Goal: Task Accomplishment & Management: Manage account settings

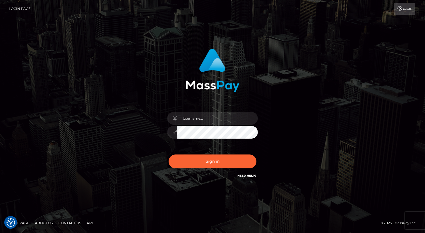
click at [206, 105] on div "Sign in" at bounding box center [212, 114] width 149 height 139
click at [200, 113] on input "text" at bounding box center [218, 118] width 81 height 13
type input "taylar.live"
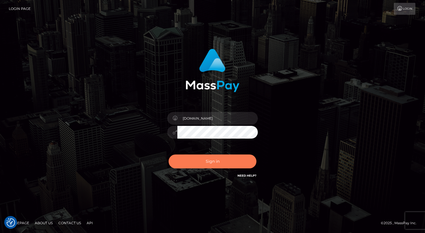
click at [205, 158] on button "Sign in" at bounding box center [213, 162] width 88 height 14
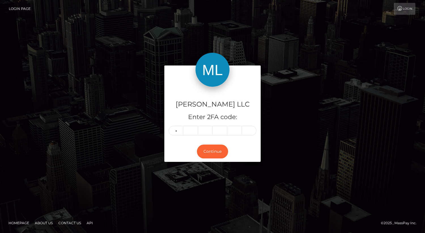
type input "9"
type input "2"
type input "9"
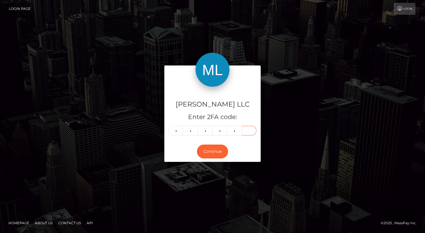
type input "9"
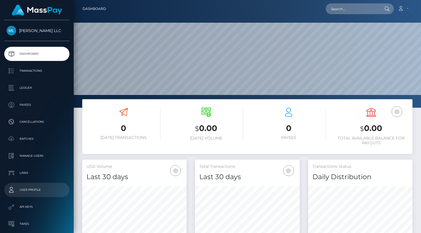
click at [31, 191] on p "User Profile" at bounding box center [37, 190] width 61 height 9
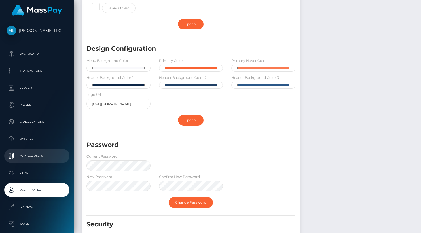
click at [31, 157] on p "Manage Users" at bounding box center [37, 156] width 61 height 9
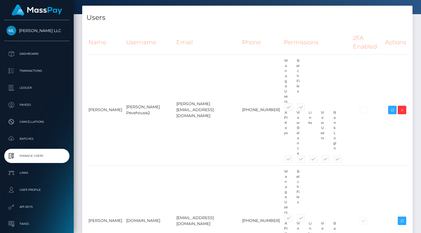
scroll to position [63, 0]
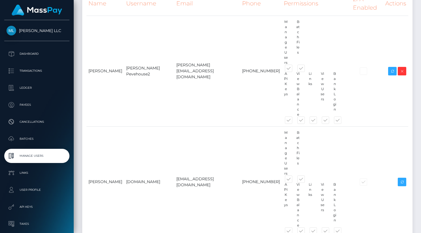
type input "Taylar Customer"
paste input "[EMAIL_ADDRESS][DOMAIN_NAME]"
type input "[EMAIL_ADDRESS][DOMAIN_NAME]"
type input "3214587890"
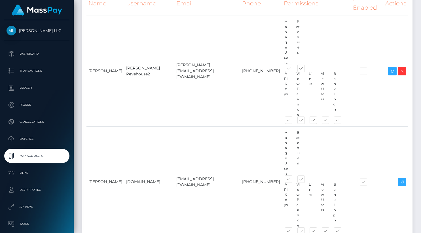
type input "Tyalr"
drag, startPoint x: 127, startPoint y: 176, endPoint x: 70, endPoint y: 175, distance: 57.6
click at [70, 170] on div "[PERSON_NAME] LLC Dashboard Transactions Ledger Payees" at bounding box center [210, 53] width 421 height 233
paste input "Taylar Customer"
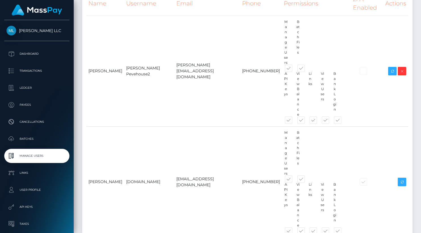
type input "TaylarCustomer"
type input "Taylar"
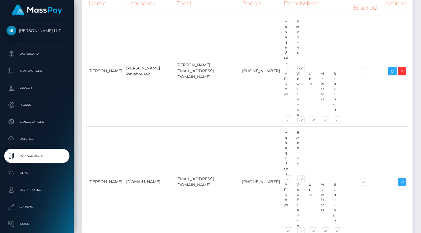
type input "H"
type input "Customer"
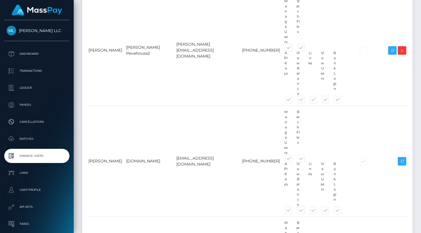
scroll to position [113, 0]
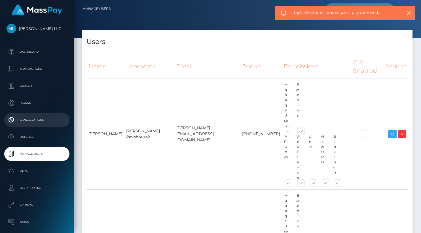
scroll to position [4, 0]
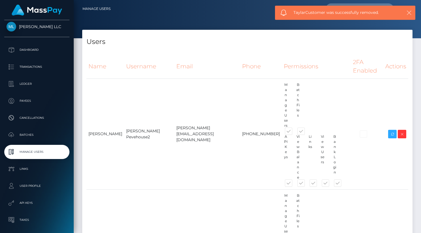
click at [409, 14] on icon "button" at bounding box center [409, 13] width 6 height 6
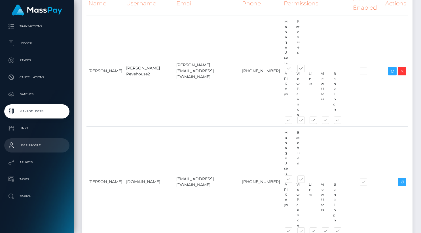
scroll to position [0, 0]
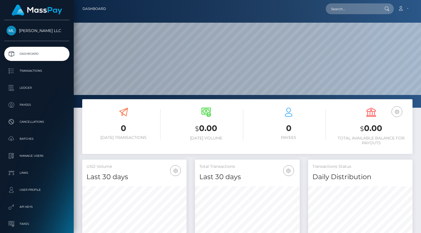
scroll to position [101, 105]
click at [32, 70] on p "Transactions" at bounding box center [37, 71] width 61 height 9
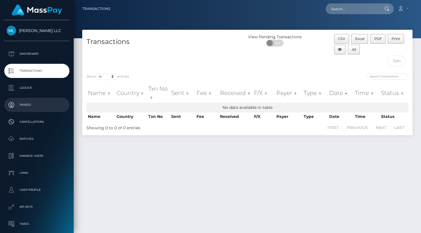
click at [42, 102] on p "Payees" at bounding box center [37, 105] width 61 height 9
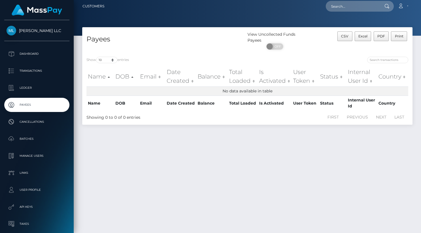
scroll to position [3, 0]
click at [390, 56] on input "search" at bounding box center [387, 59] width 41 height 7
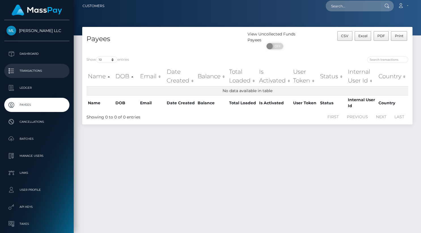
click at [49, 69] on p "Transactions" at bounding box center [37, 71] width 61 height 9
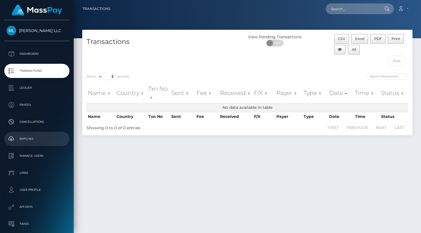
click at [28, 138] on p "Batches" at bounding box center [37, 139] width 61 height 9
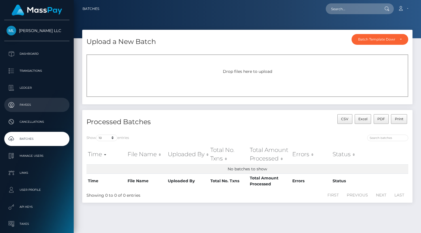
click at [27, 106] on p "Payees" at bounding box center [37, 105] width 61 height 9
